Goal: Book appointment/travel/reservation

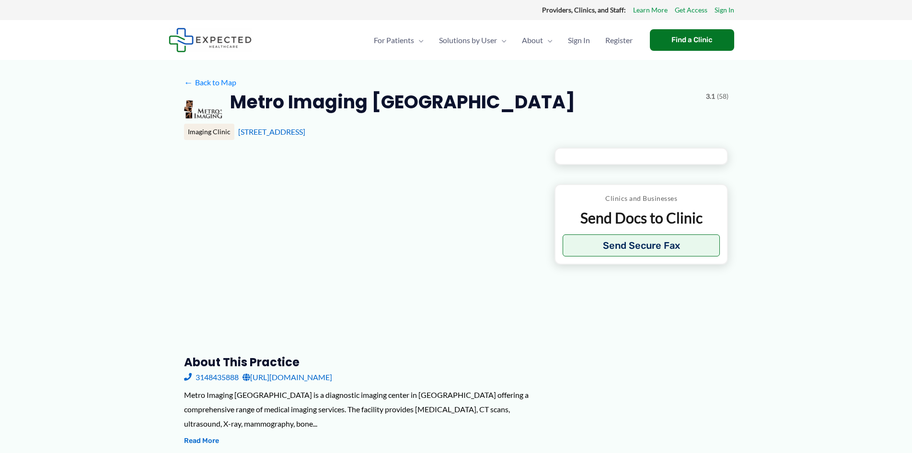
type input "**********"
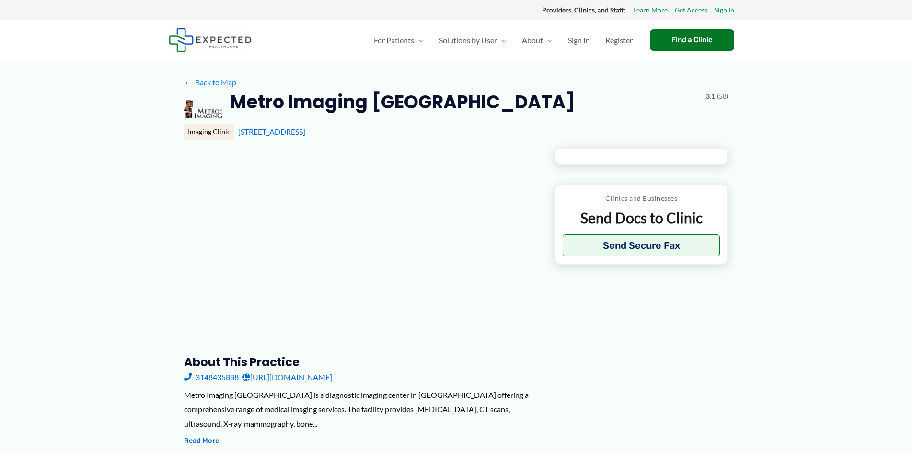
type input "**********"
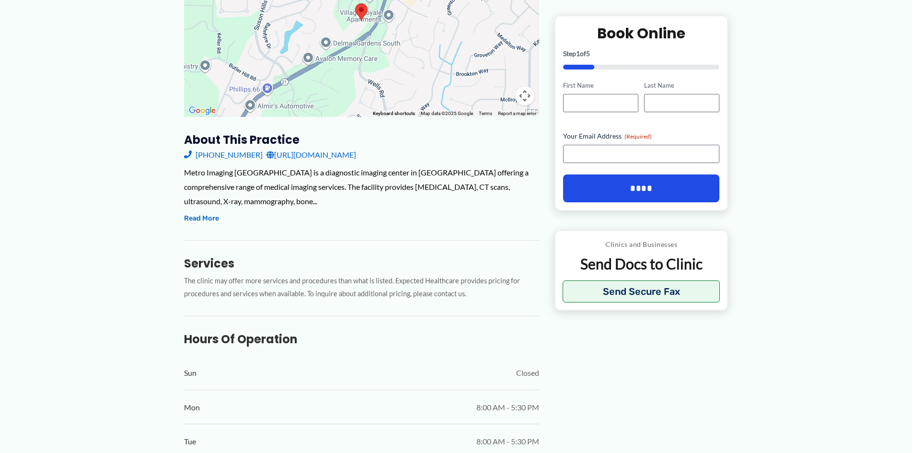
scroll to position [240, 0]
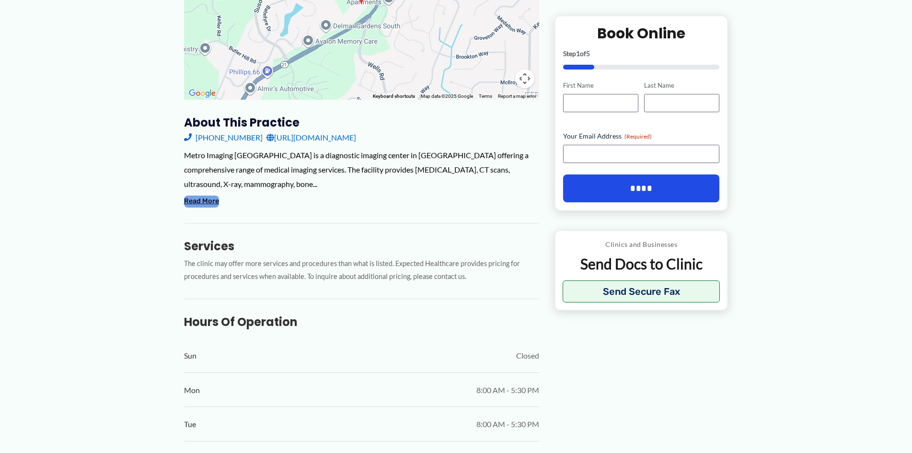
click at [202, 196] on button "Read More" at bounding box center [201, 202] width 35 height 12
